Goal: Information Seeking & Learning: Learn about a topic

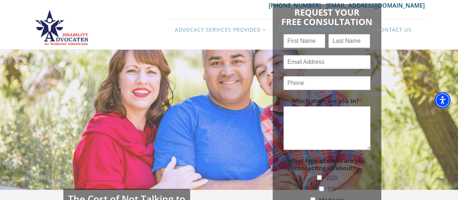
click at [438, 34] on div "Advocacy Services Provided Filing Reconsideration and 501 Appeals Filing SSI an…" at bounding box center [229, 29] width 458 height 40
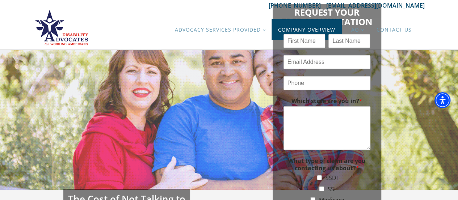
click at [312, 31] on link "Company Overview" at bounding box center [307, 29] width 70 height 21
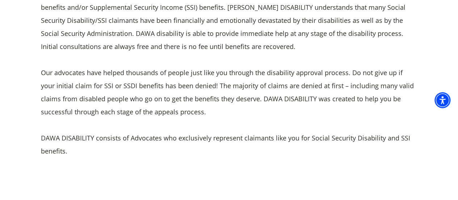
scroll to position [164, 0]
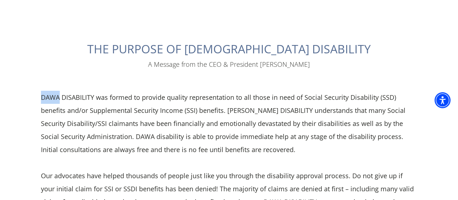
drag, startPoint x: 59, startPoint y: 97, endPoint x: 41, endPoint y: 96, distance: 18.2
click at [41, 96] on div "DAWA DISABILITY was formed to provide quality representation to all those in ne…" at bounding box center [229, 176] width 377 height 170
drag, startPoint x: 307, startPoint y: 66, endPoint x: 269, endPoint y: 69, distance: 37.8
click at [269, 69] on div "THE PURPOSE OF DAWA DISABILITY A Message from the CEO & President Jose Garza DA…" at bounding box center [229, 150] width 406 height 302
copy div "Jose Garza"
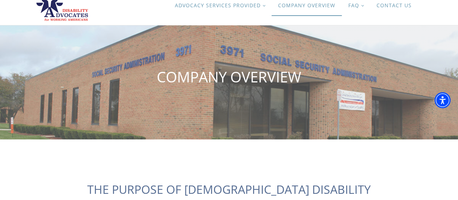
scroll to position [0, 0]
